Goal: Check status: Check status

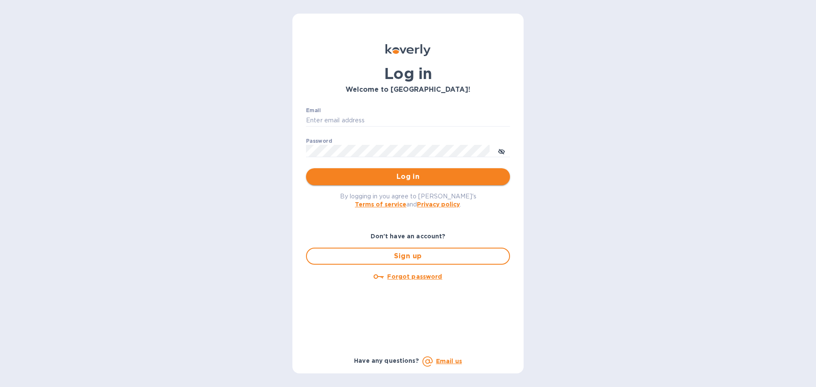
type input "[EMAIL_ADDRESS][PERSON_NAME][DOMAIN_NAME]"
click at [363, 179] on span "Log in" at bounding box center [408, 177] width 190 height 10
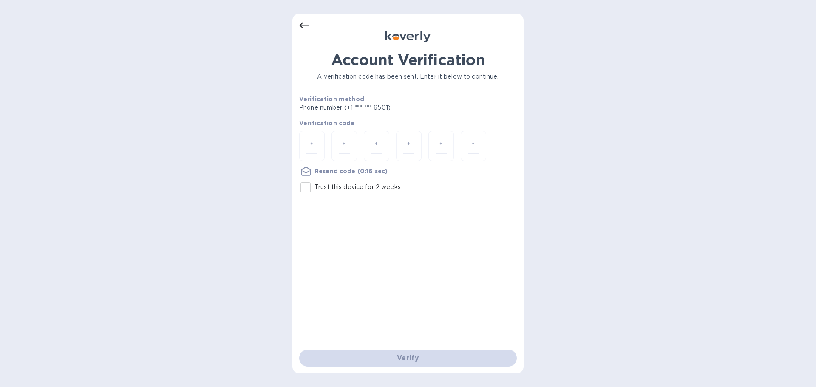
click at [302, 191] on input "Trust this device for 2 weeks" at bounding box center [306, 187] width 18 height 18
checkbox input "true"
click at [313, 147] on input "number" at bounding box center [311, 146] width 11 height 16
type input "7"
type input "2"
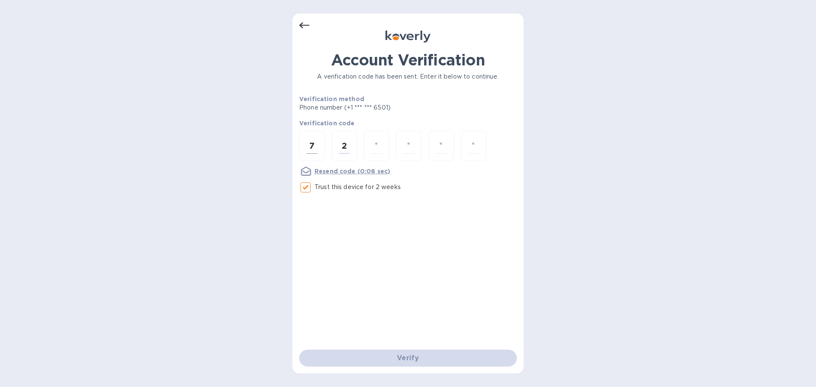
type input "0"
type input "6"
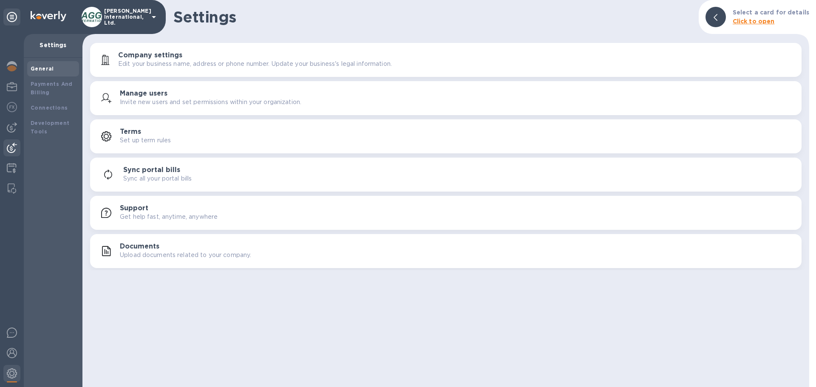
click at [8, 148] on img at bounding box center [12, 148] width 10 height 10
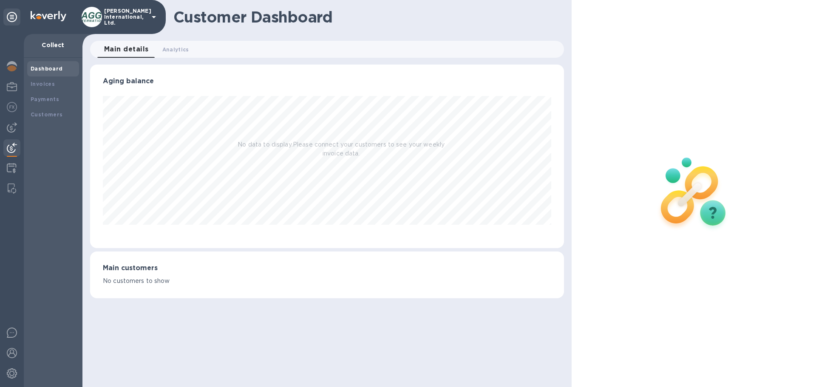
scroll to position [184, 473]
click at [42, 98] on b "Payments" at bounding box center [45, 99] width 28 height 6
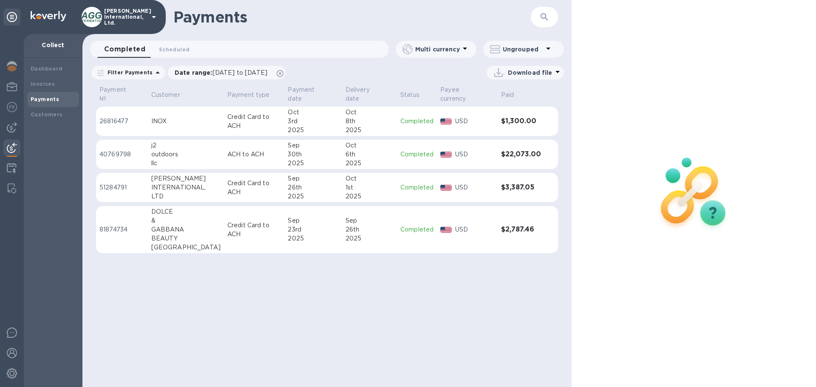
click at [293, 298] on div "Payments ​ Completed 0 Scheduled 0 Multi currency Ungrouped Filter Payments Dat…" at bounding box center [326, 193] width 489 height 387
